Goal: Task Accomplishment & Management: Complete application form

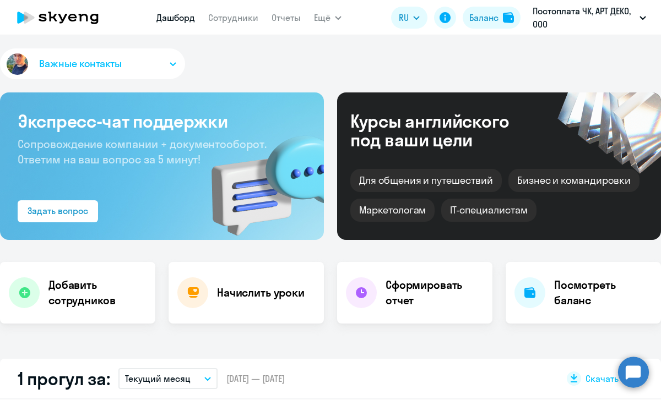
select select "30"
click at [91, 278] on h4 "Добавить сотрудников" at bounding box center [97, 292] width 98 height 31
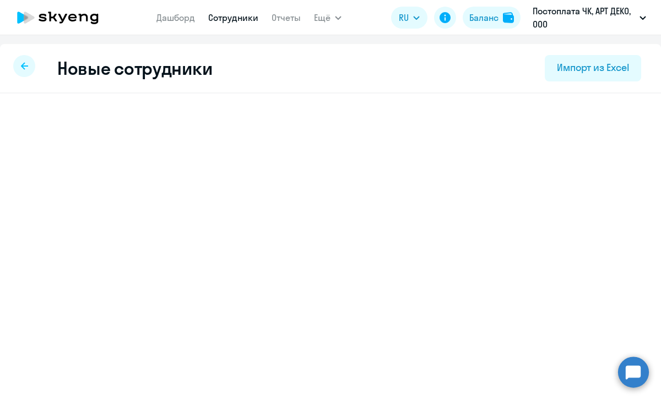
select select "english_adult_not_native_speaker"
select select "3"
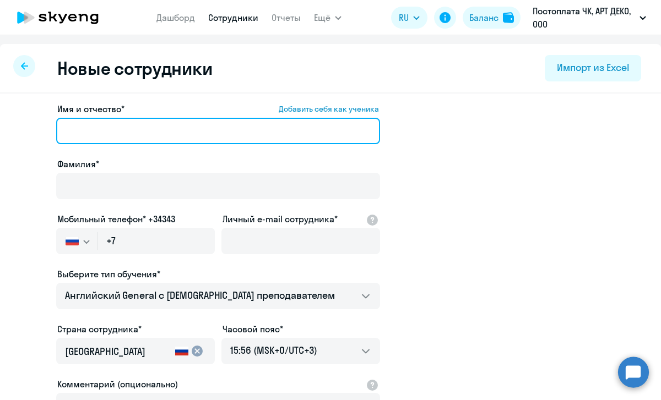
click at [144, 137] on input "Имя и отчество* Добавить себя как ученика" at bounding box center [218, 131] width 324 height 26
type input "е"
click at [69, 125] on input "Укатерина" at bounding box center [218, 131] width 324 height 26
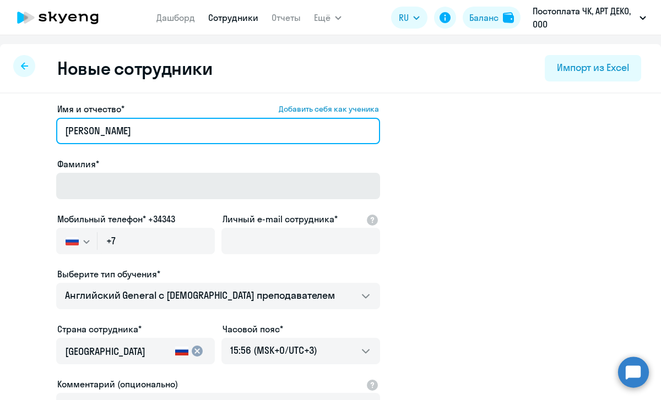
type input "[PERSON_NAME]"
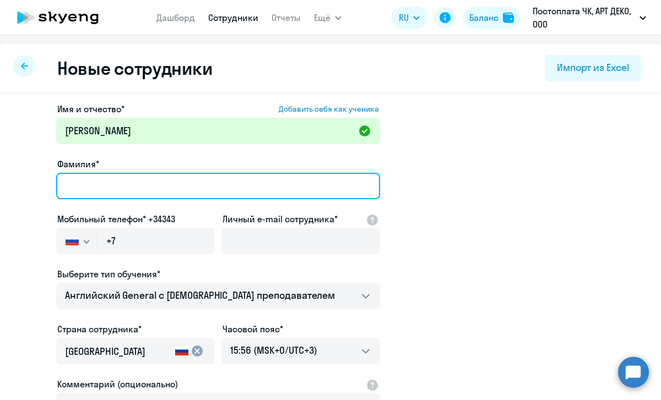
click at [70, 180] on input "Фамилия*" at bounding box center [218, 186] width 324 height 26
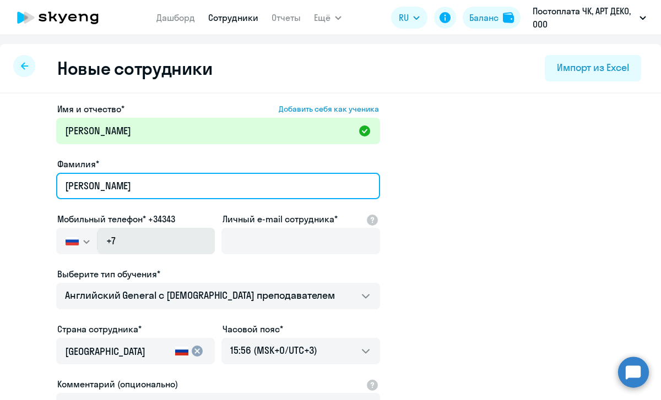
type input "[PERSON_NAME]"
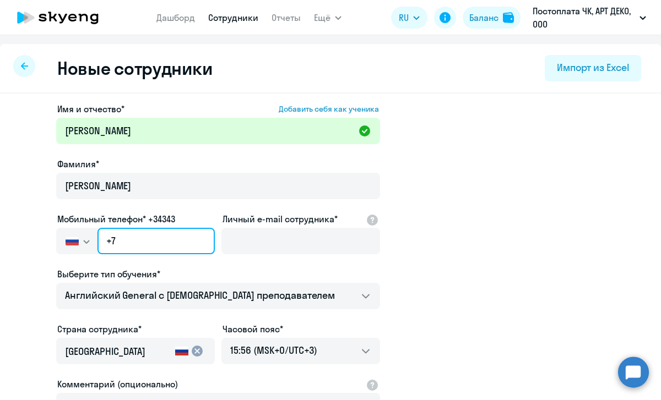
click at [125, 241] on input "+7" at bounding box center [155, 241] width 117 height 26
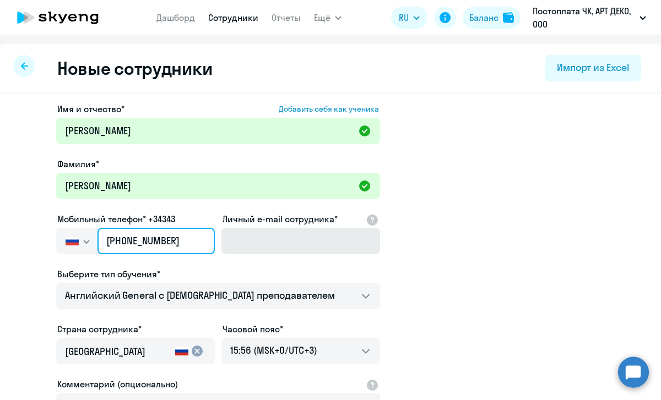
type input "[PHONE_NUMBER]"
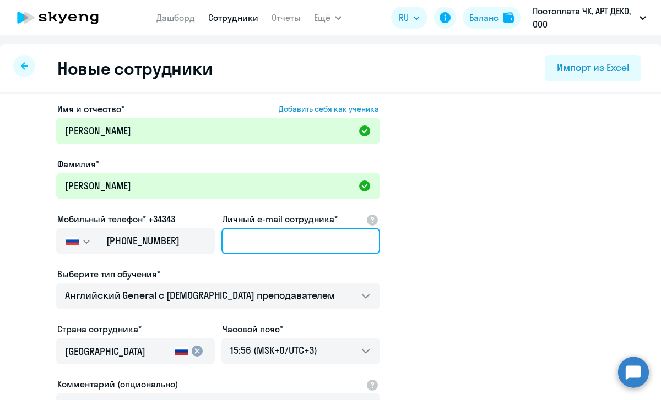
click at [288, 236] on input "Личный e-mail сотрудника*" at bounding box center [300, 241] width 159 height 26
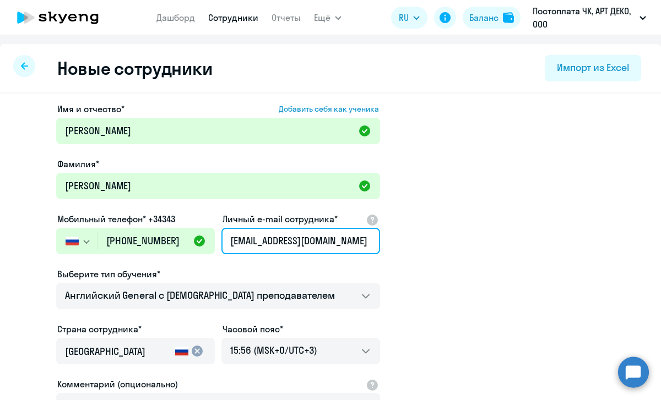
type input "[EMAIL_ADDRESS][DOMAIN_NAME]"
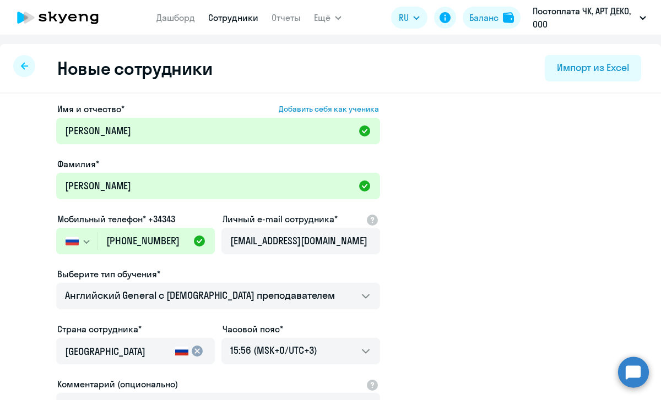
click at [510, 194] on app-new-student-form "Имя и отчество* Добавить себя как ученика [PERSON_NAME]* [PERSON_NAME] Мобильны…" at bounding box center [330, 298] width 625 height 392
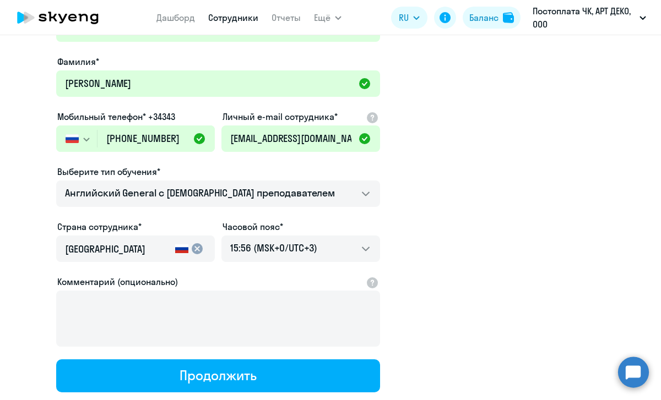
scroll to position [103, 0]
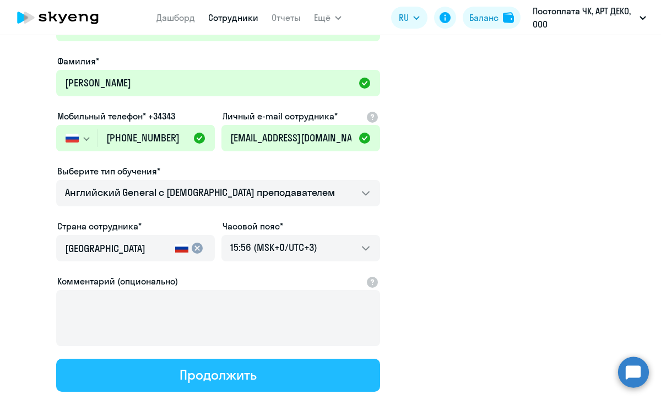
click at [258, 364] on button "Продолжить" at bounding box center [218, 375] width 324 height 33
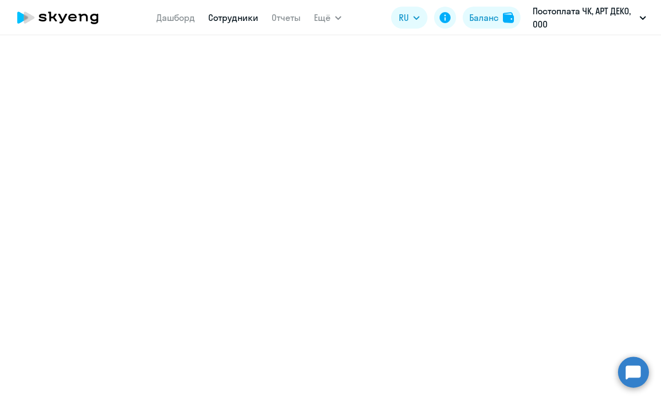
select select "english_adult_not_native_speaker"
select select "3"
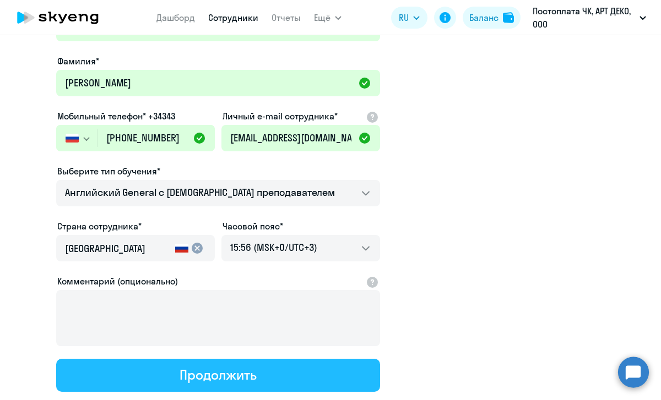
scroll to position [4, 0]
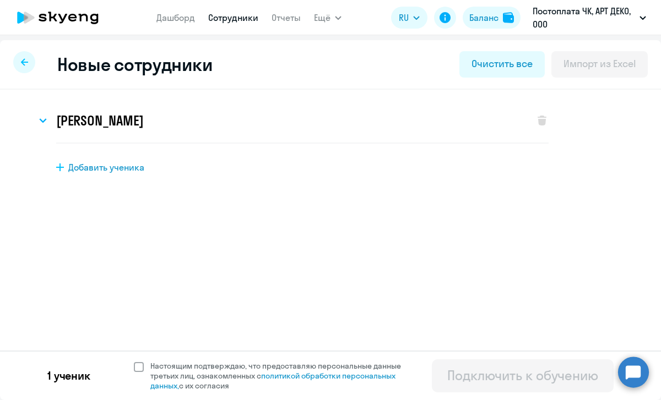
click at [137, 362] on span at bounding box center [139, 367] width 10 height 10
click at [134, 361] on input "Настоящим подтверждаю, что предоставляю персональные данные третьих лиц, ознако…" at bounding box center [133, 361] width 1 height 1
checkbox input "true"
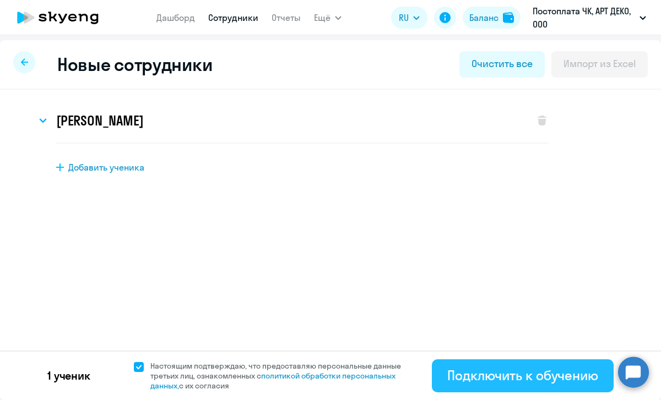
click at [468, 377] on div "Подключить к обучению" at bounding box center [522, 376] width 151 height 18
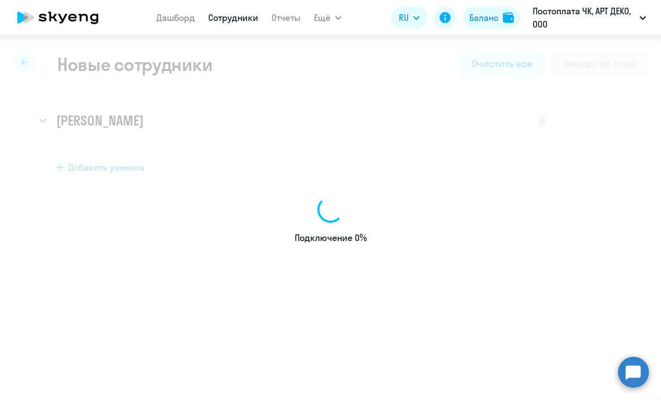
select select "english_adult_not_native_speaker"
select select "3"
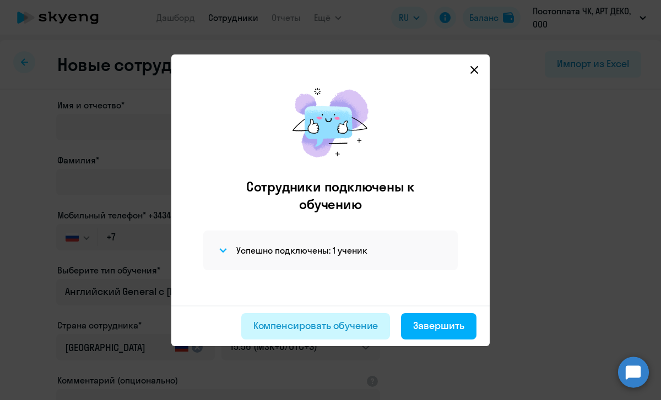
click at [346, 326] on div "Компенсировать обучение" at bounding box center [315, 326] width 125 height 14
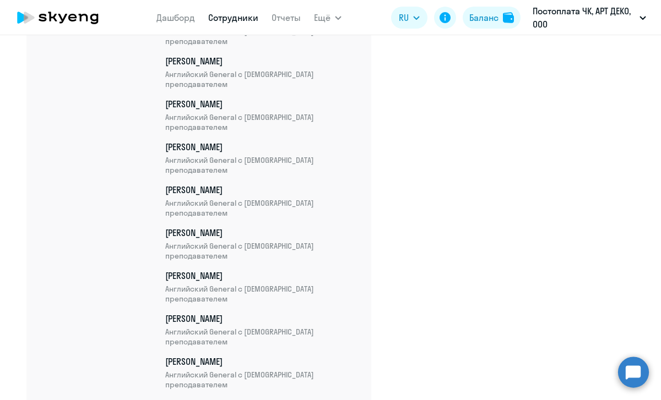
scroll to position [1824, 0]
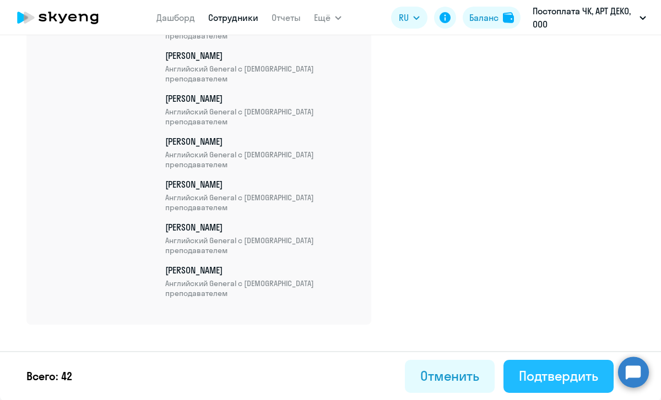
click at [568, 372] on div "Подтвердить" at bounding box center [558, 376] width 79 height 18
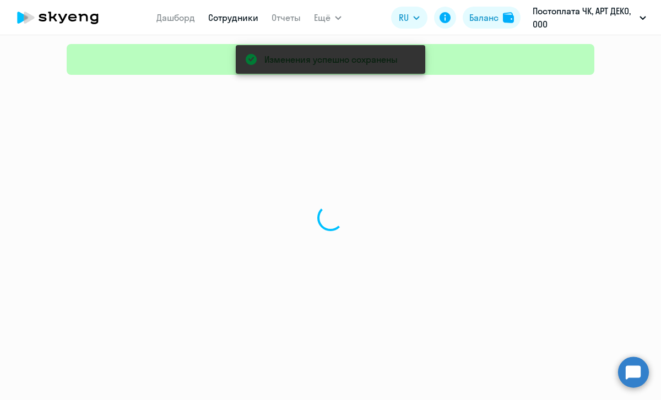
select select "30"
